Goal: Navigation & Orientation: Find specific page/section

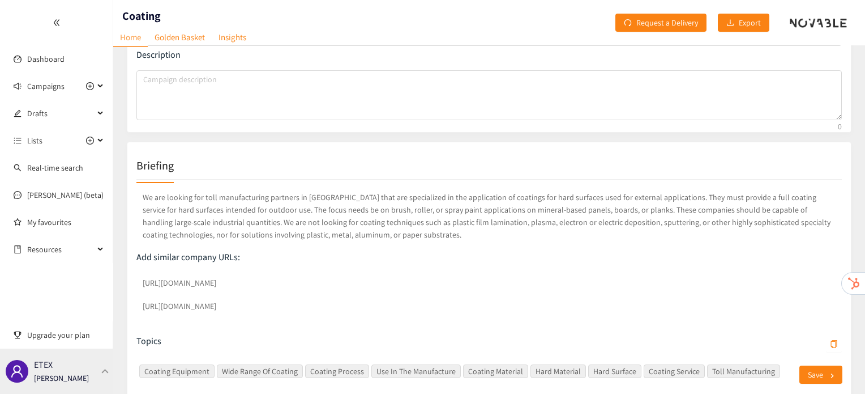
click at [103, 376] on div "ETEX [PERSON_NAME]" at bounding box center [56, 370] width 113 height 45
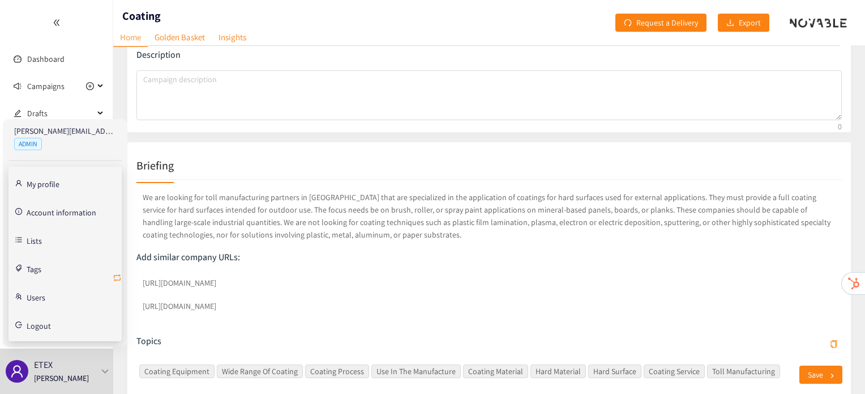
click at [113, 276] on icon "retweet" at bounding box center [117, 277] width 9 height 9
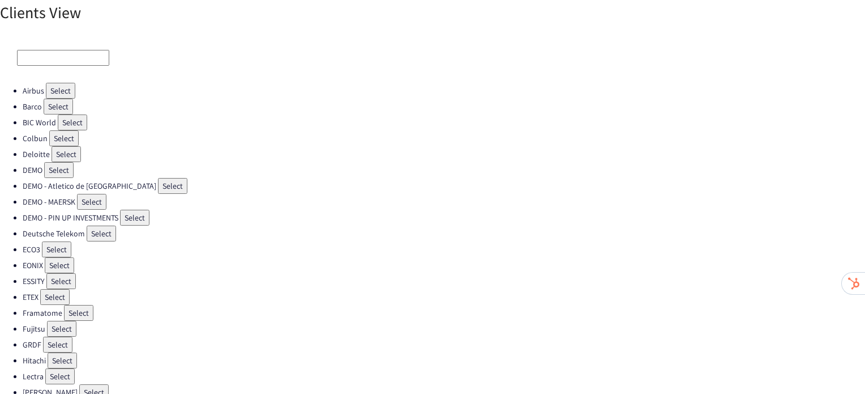
click at [52, 293] on button "Select" at bounding box center [54, 297] width 29 height 16
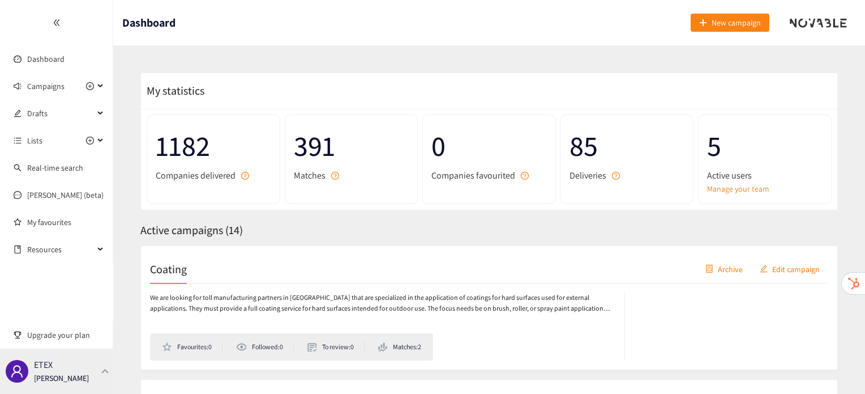
click at [102, 373] on div at bounding box center [105, 370] width 10 height 5
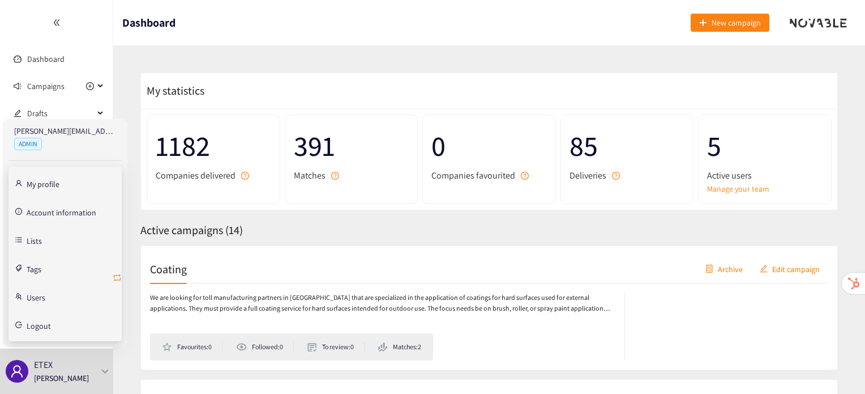
click at [118, 276] on icon "retweet" at bounding box center [117, 277] width 9 height 9
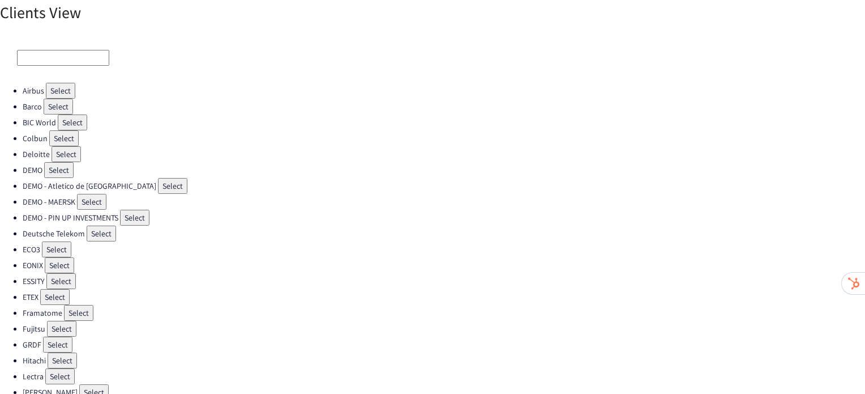
click at [56, 241] on button "Select" at bounding box center [56, 249] width 29 height 16
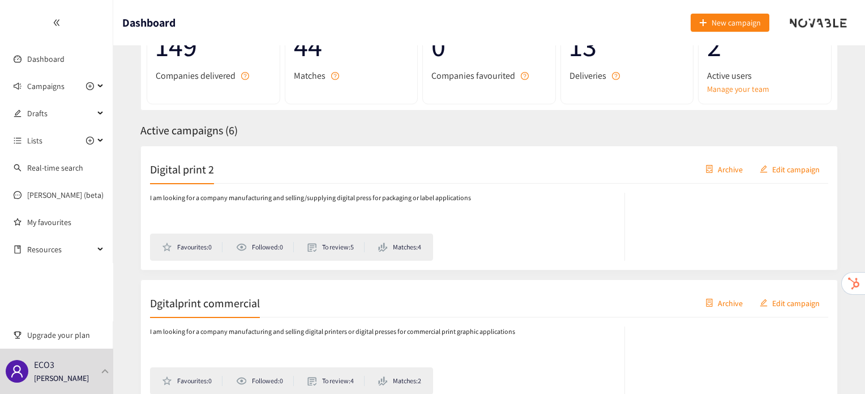
scroll to position [99, 0]
